Goal: Transaction & Acquisition: Download file/media

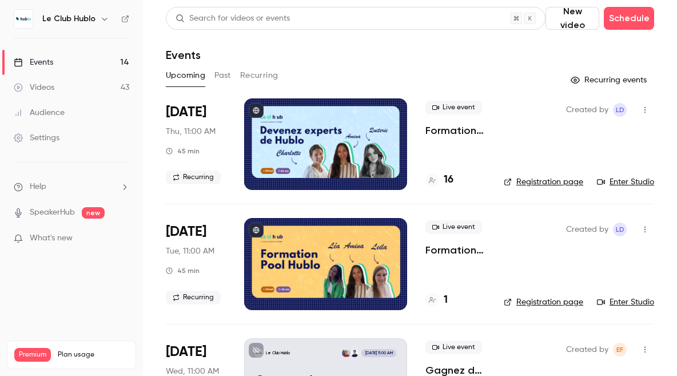
click at [229, 78] on button "Past" at bounding box center [223, 75] width 17 height 18
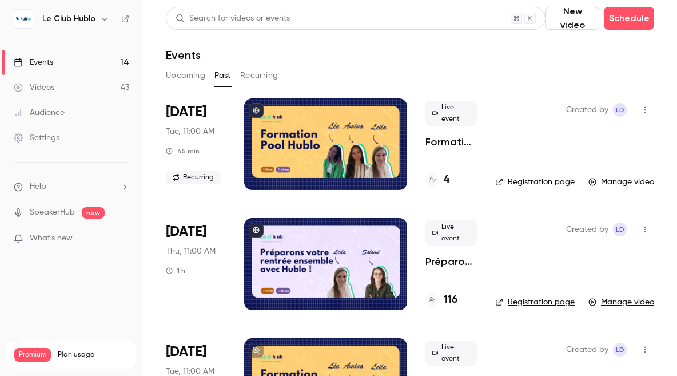
click at [370, 261] on div at bounding box center [325, 264] width 163 height 92
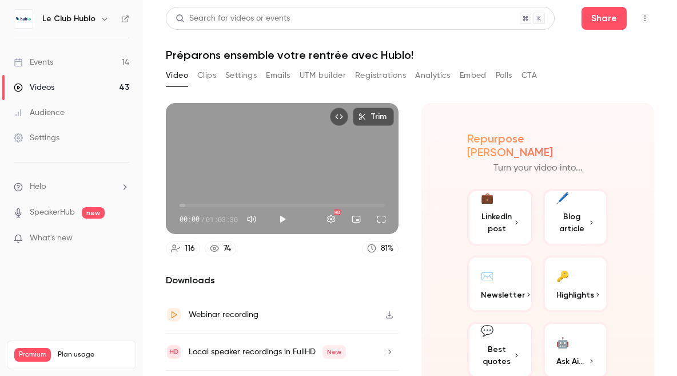
click at [498, 72] on button "Polls" at bounding box center [504, 75] width 17 height 18
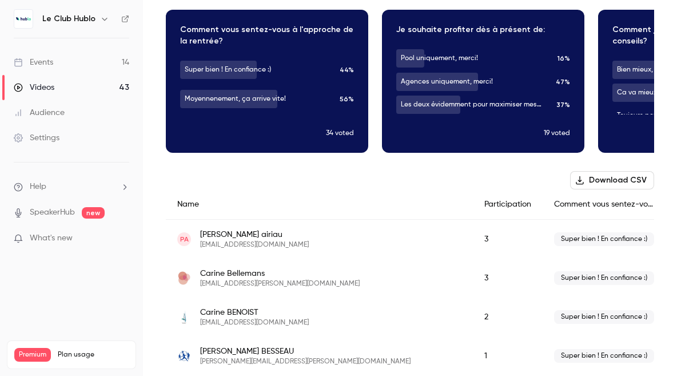
scroll to position [134, 0]
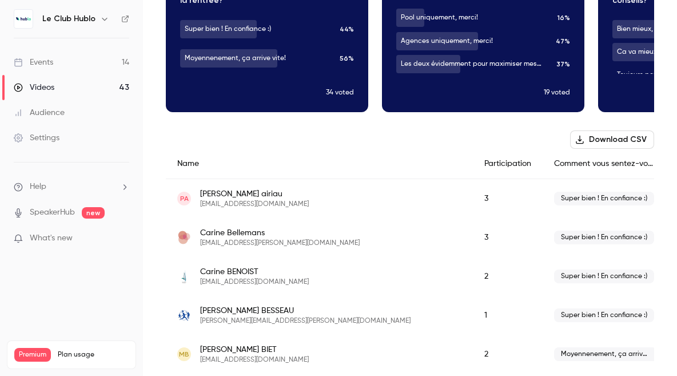
click at [622, 137] on button "Download CSV" at bounding box center [612, 139] width 84 height 18
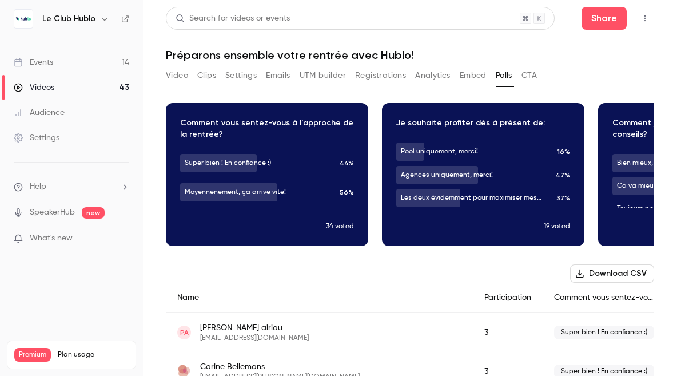
click at [47, 57] on div "Events" at bounding box center [33, 62] width 39 height 11
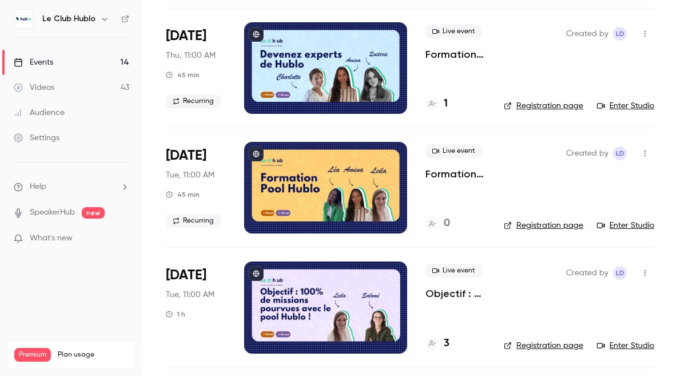
scroll to position [678, 0]
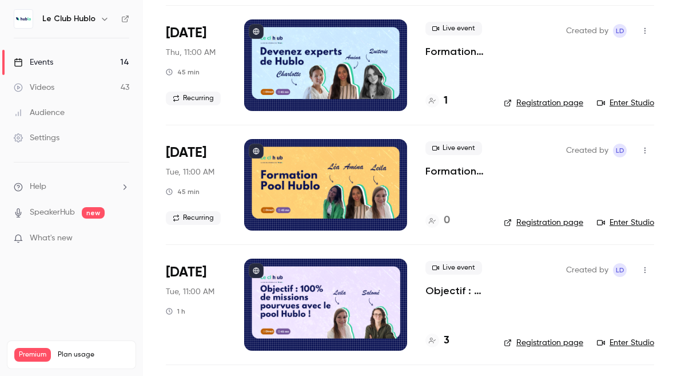
click at [539, 340] on link "Registration page" at bounding box center [544, 342] width 80 height 11
